Goal: Use online tool/utility: Utilize a website feature to perform a specific function

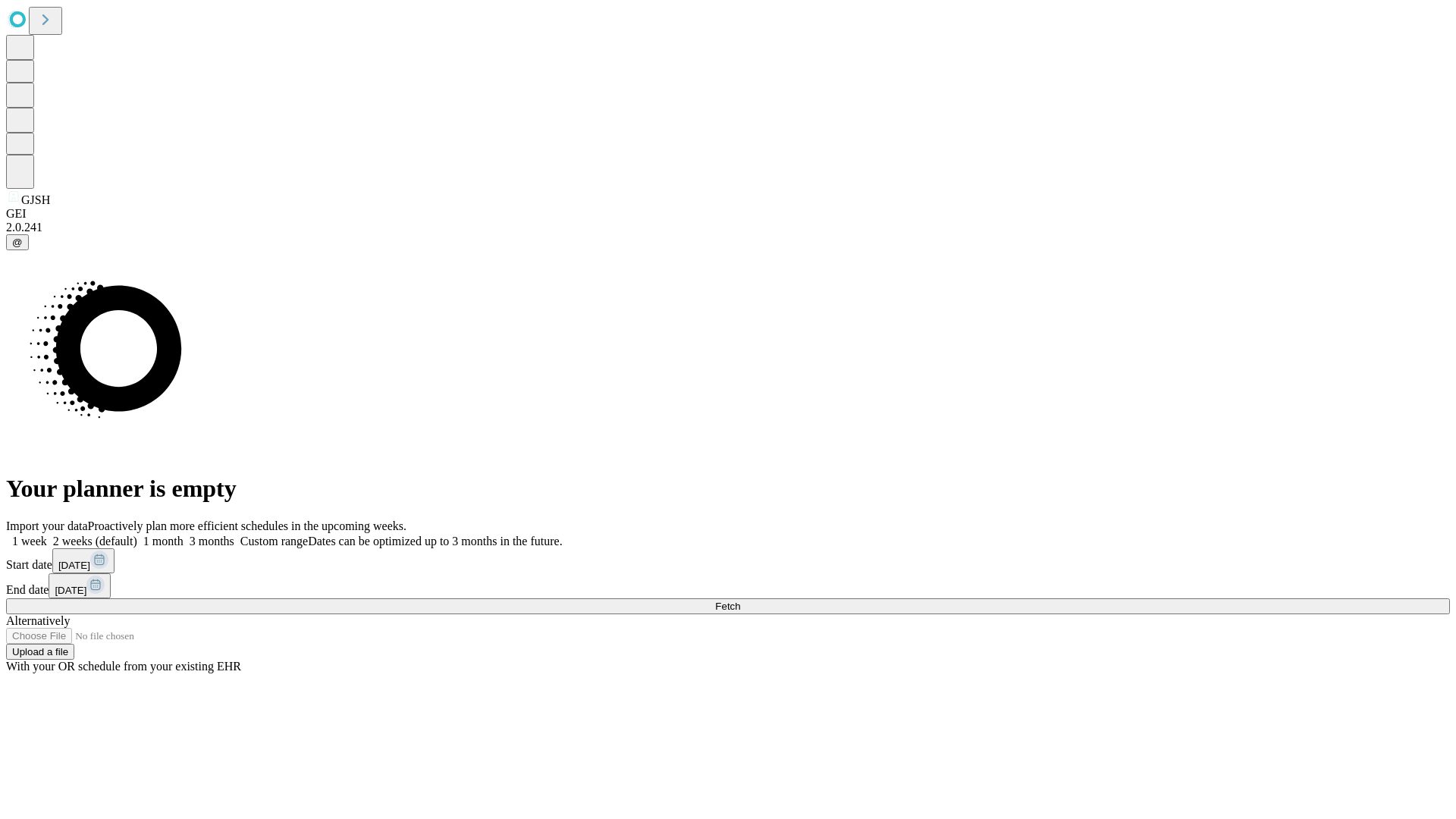
click at [740, 601] on span "Fetch" at bounding box center [728, 606] width 25 height 12
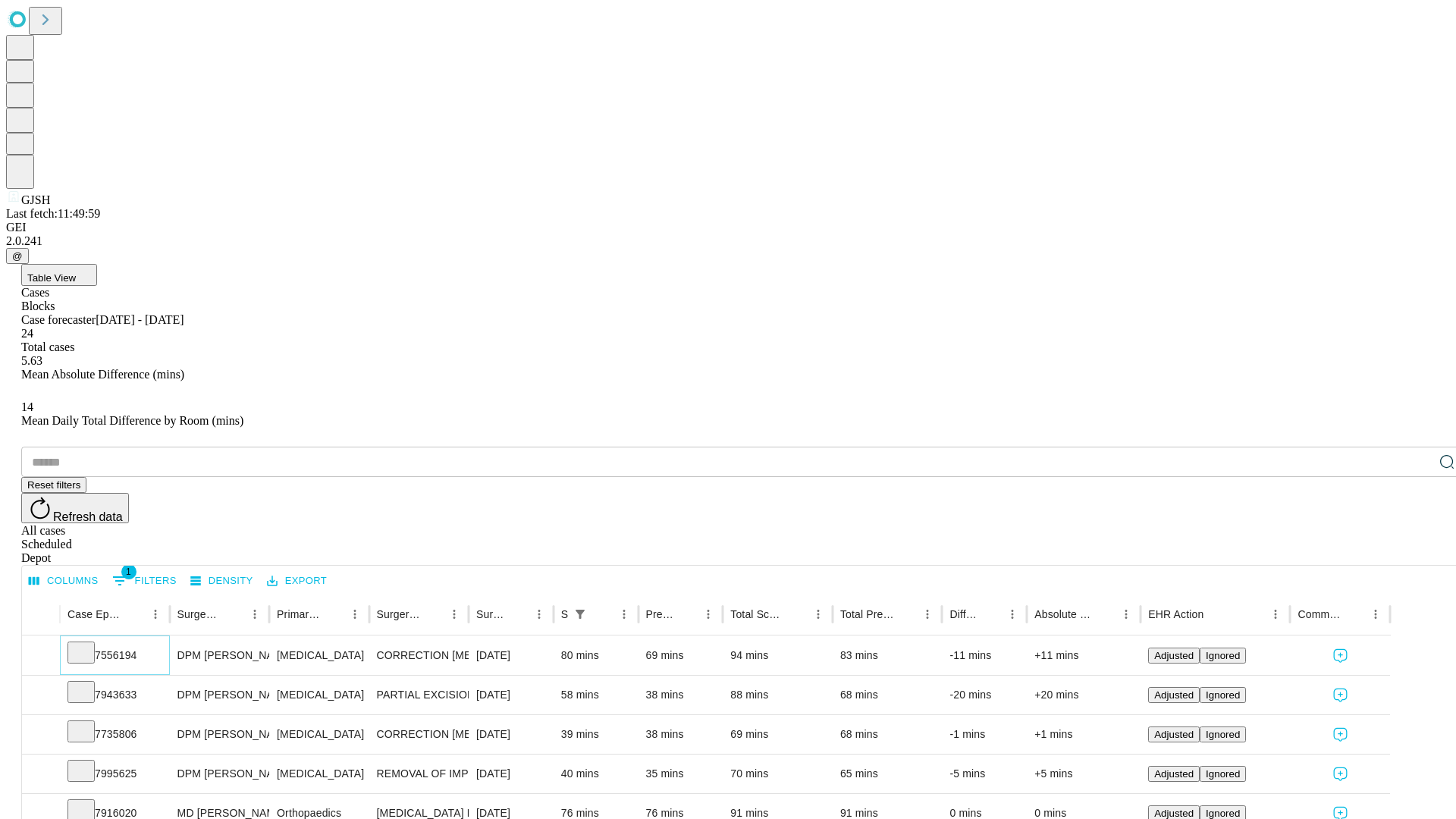
click at [88, 644] on icon at bounding box center [81, 652] width 16 height 16
